Goal: Task Accomplishment & Management: Manage account settings

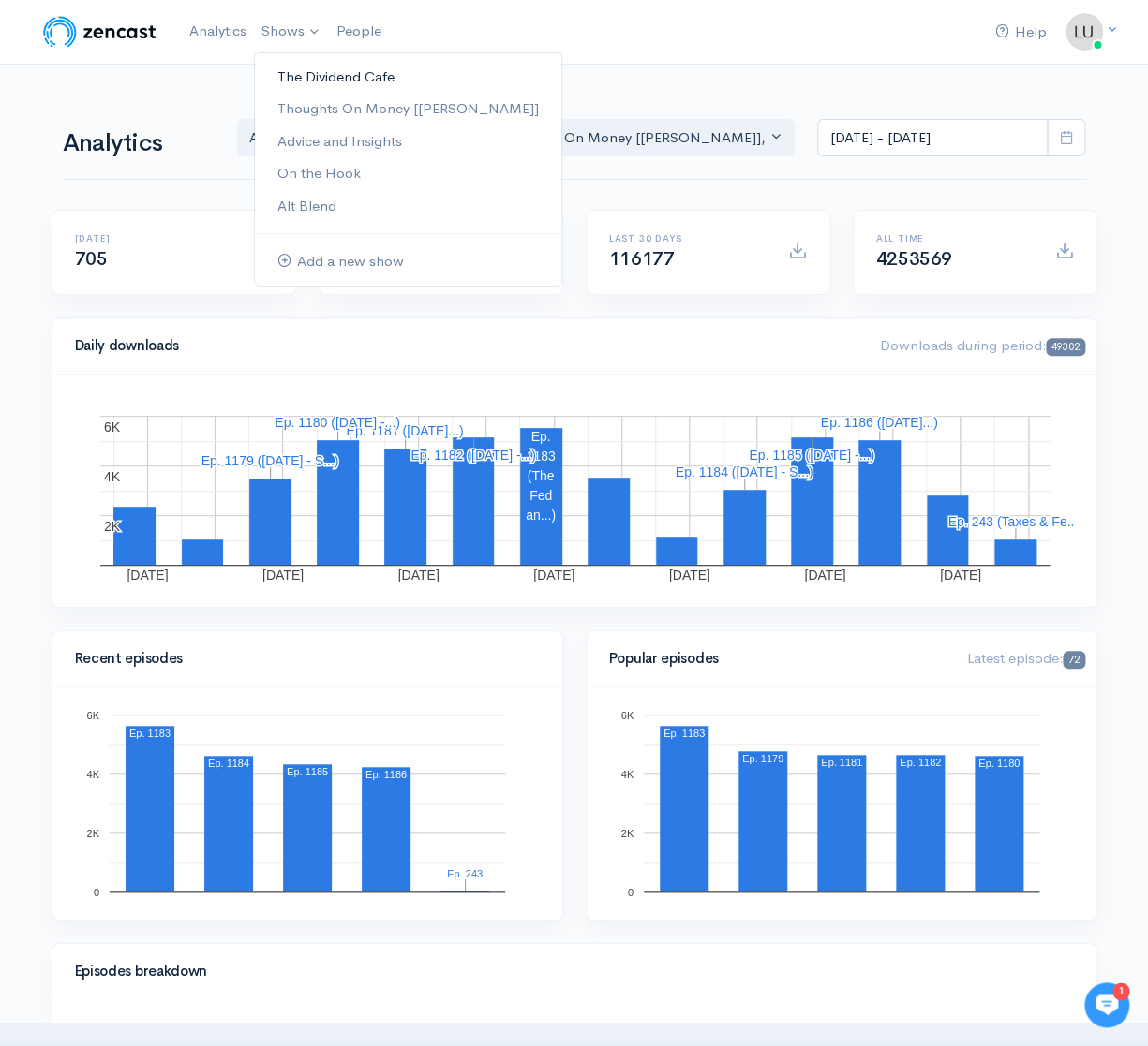
click at [304, 71] on link "The Dividend Cafe" at bounding box center [408, 77] width 307 height 33
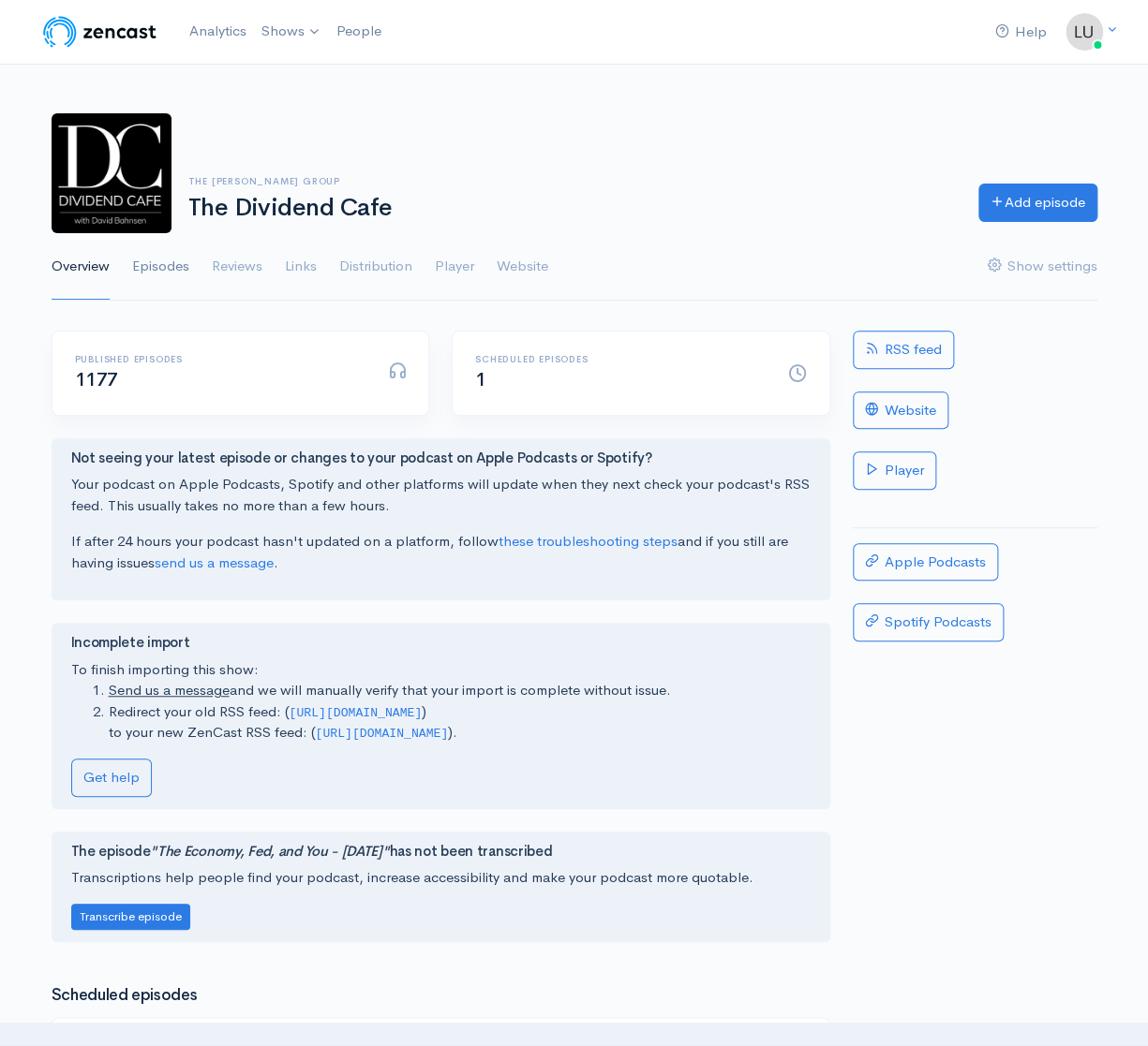
click at [165, 267] on link "Episodes" at bounding box center [160, 267] width 57 height 67
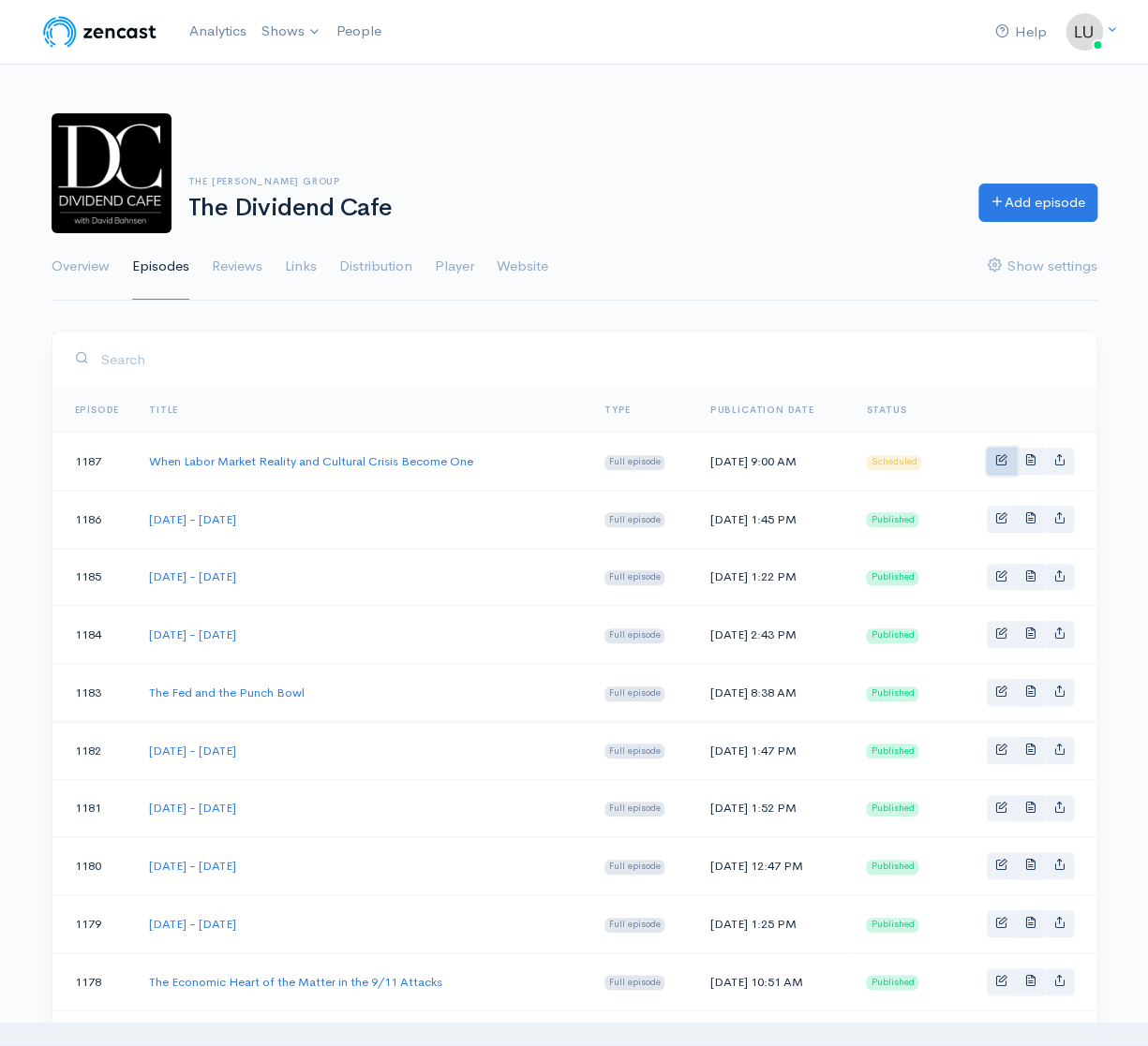
click at [1002, 465] on link "Basic example" at bounding box center [1001, 460] width 29 height 27
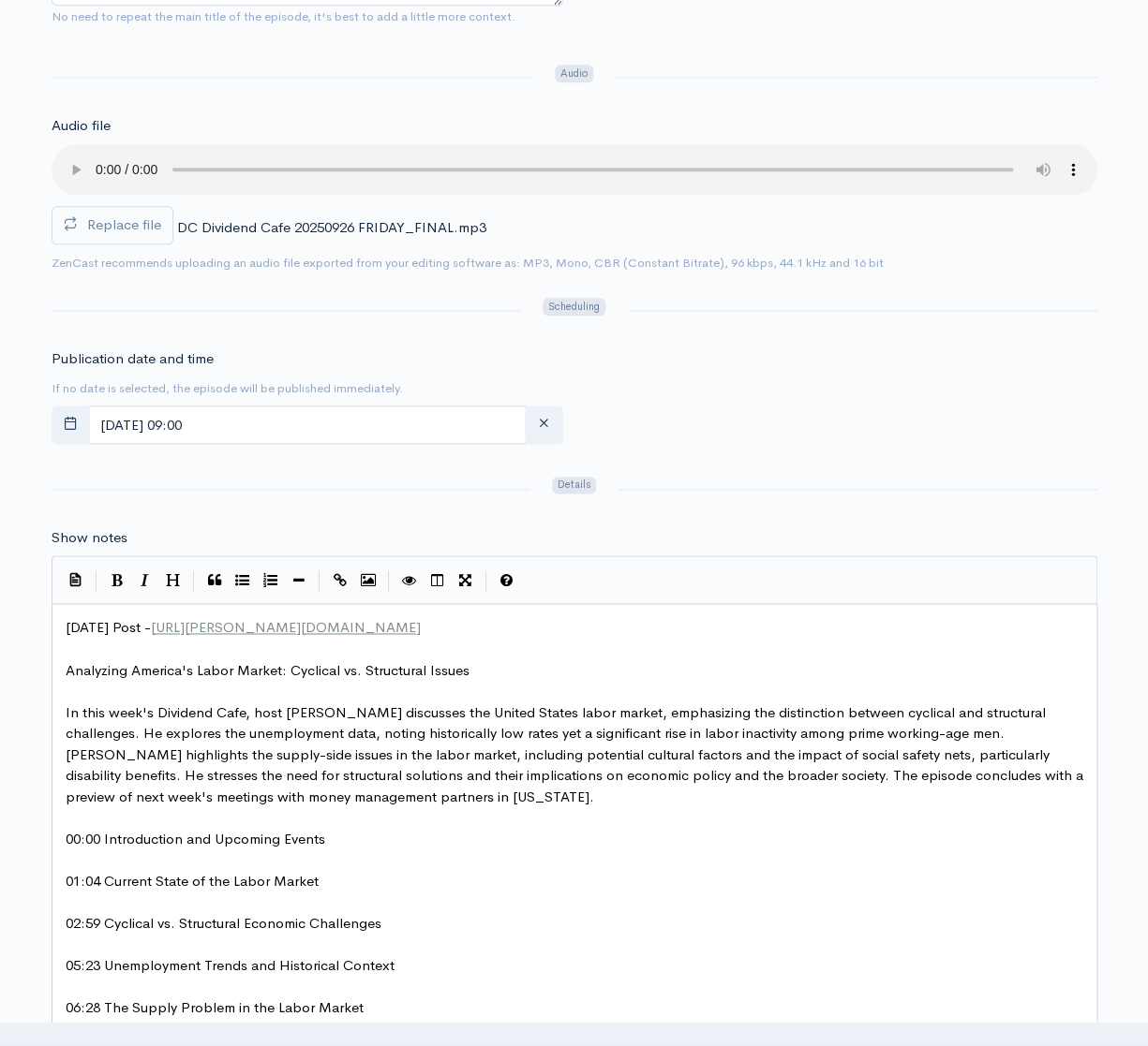
scroll to position [760, 0]
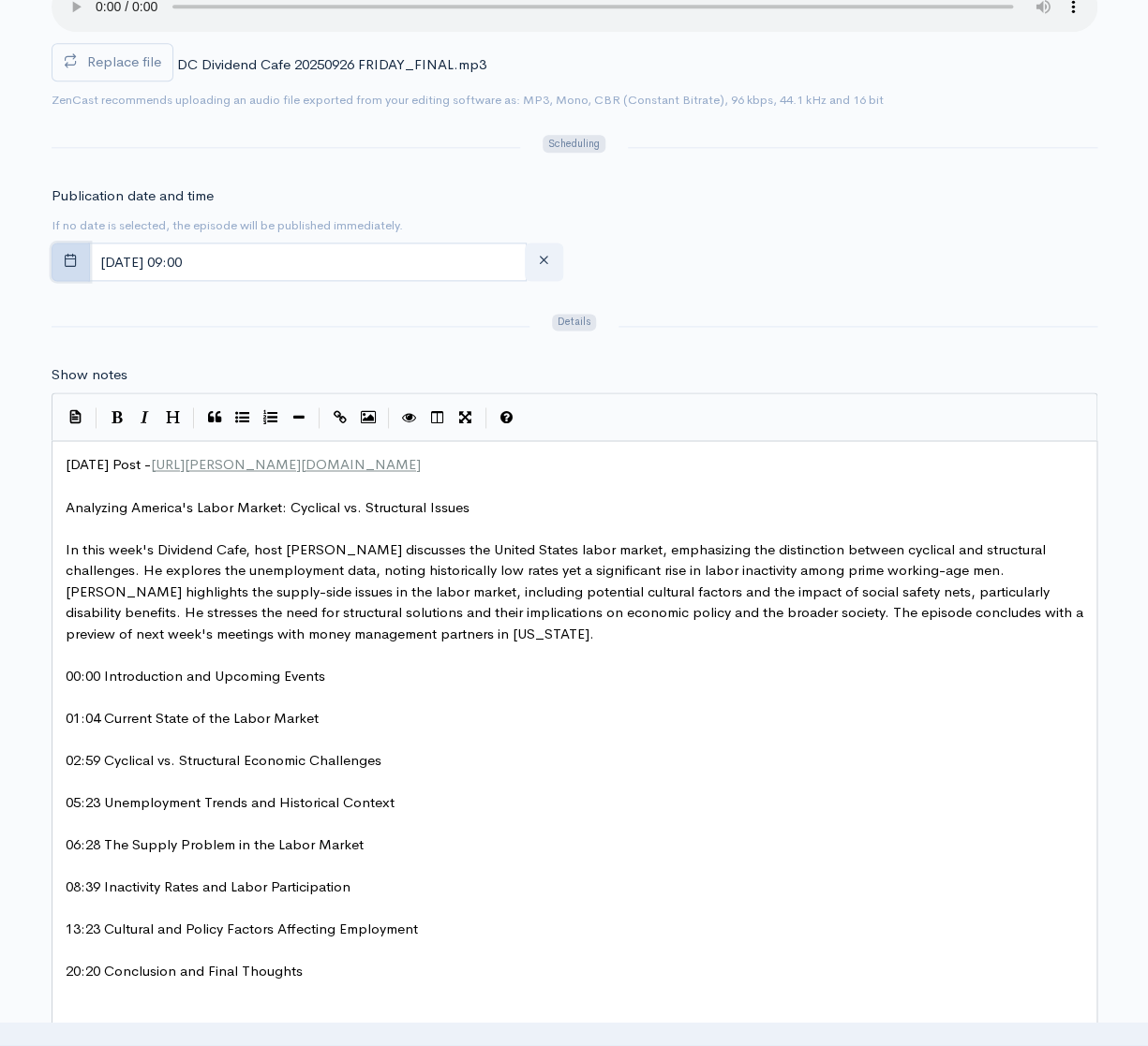
click at [76, 265] on button "button" at bounding box center [70, 261] width 39 height 39
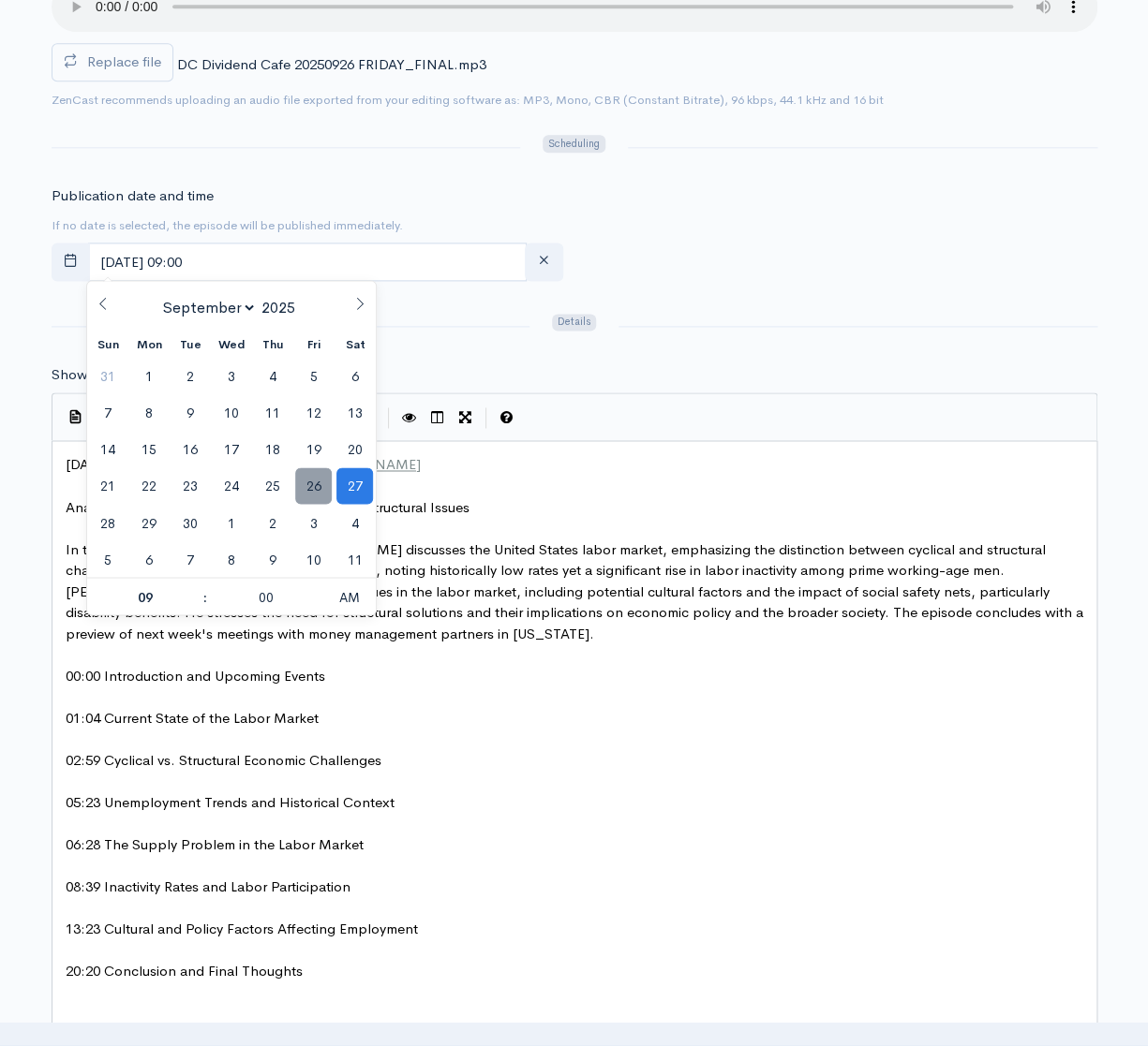
click at [299, 486] on span "26" at bounding box center [313, 485] width 37 height 37
type input "[DATE] 09:00"
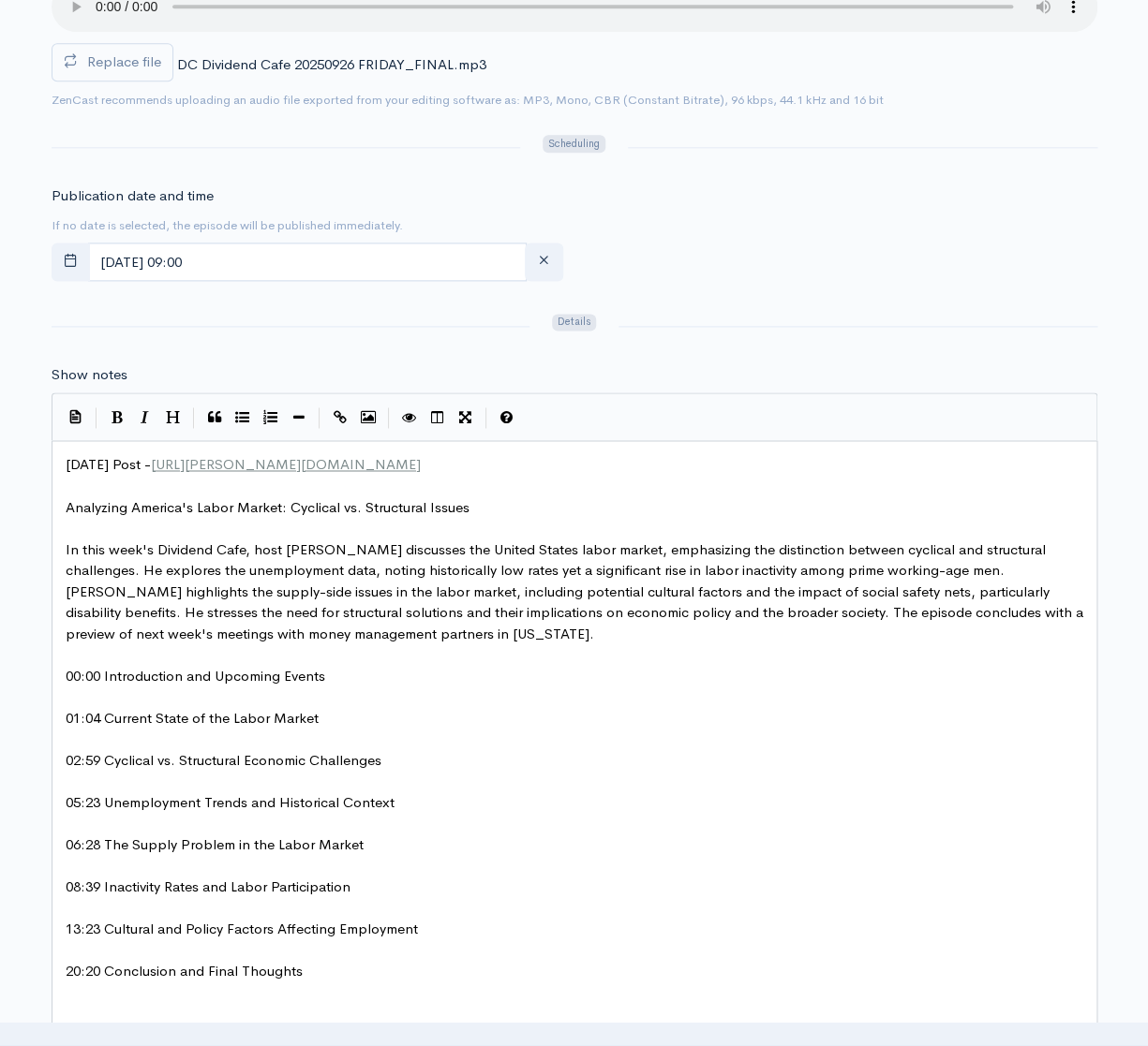
click at [696, 332] on div at bounding box center [856, 326] width 500 height 31
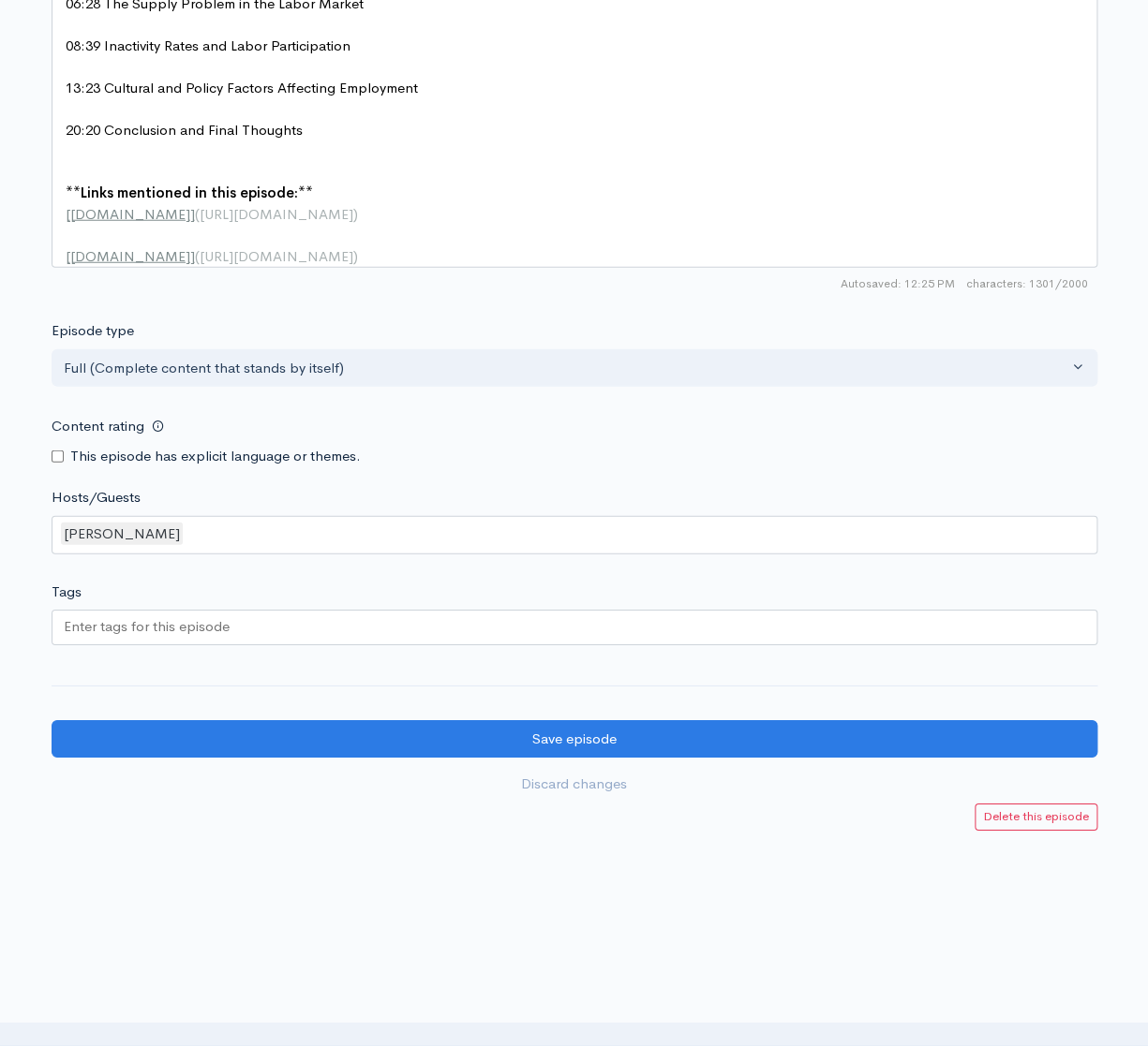
scroll to position [1640, 0]
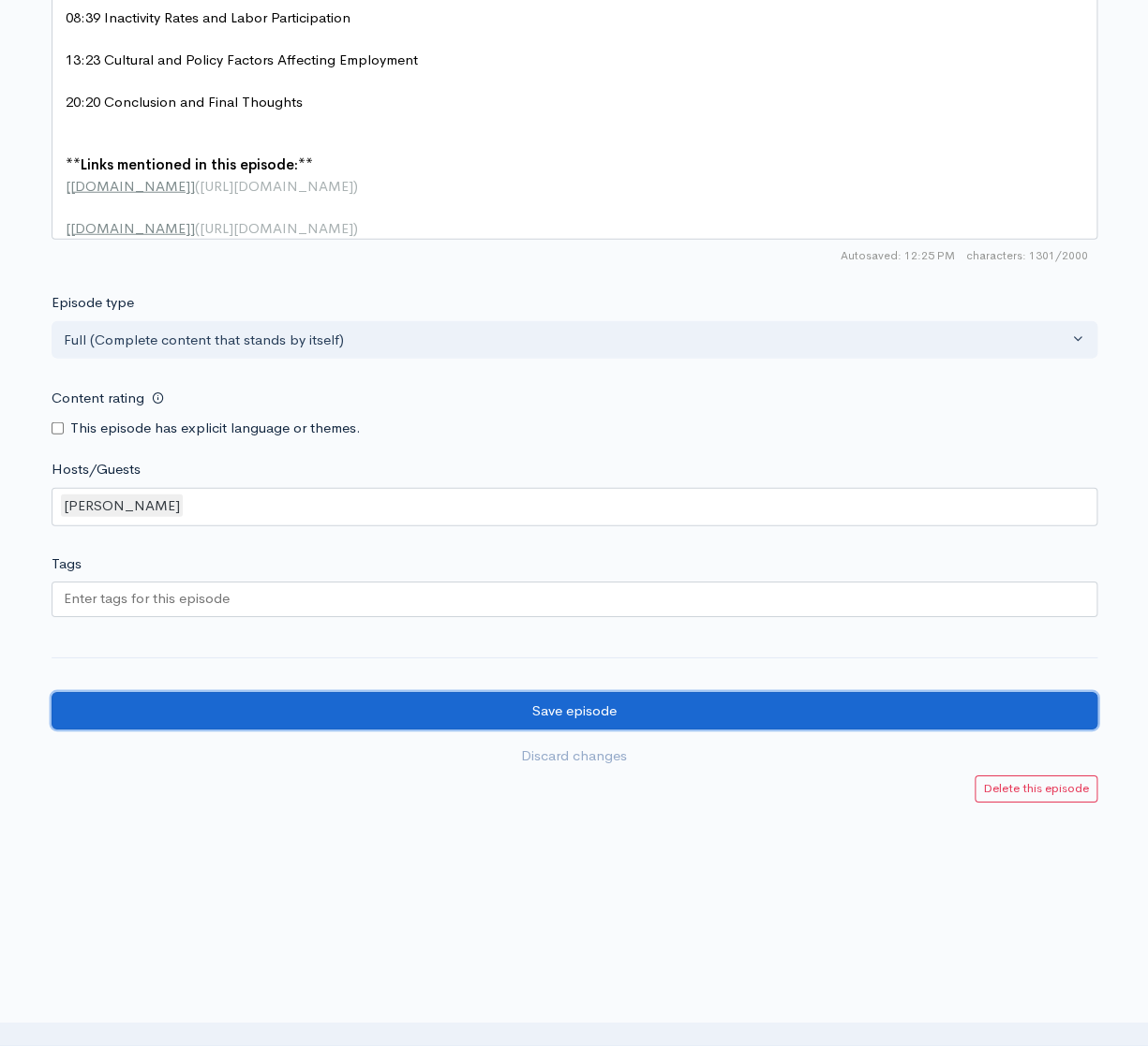
click at [225, 721] on input "Save episode" at bounding box center [574, 712] width 1045 height 39
